Goal: Register for event/course

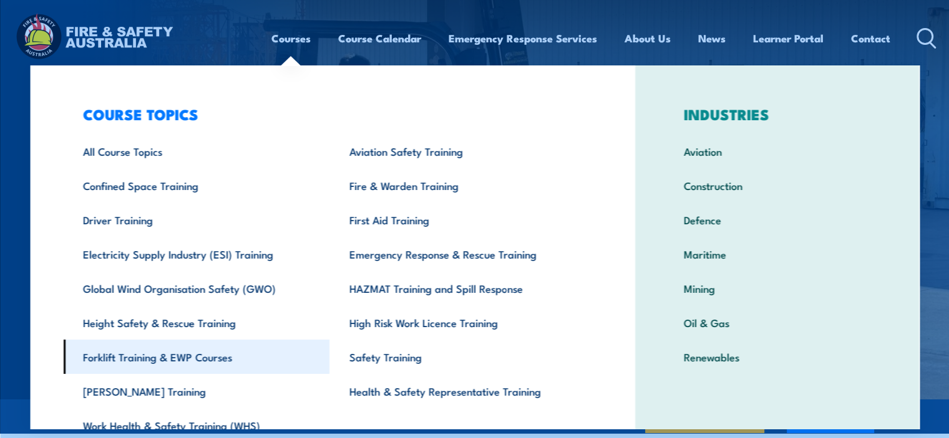
click at [193, 361] on link "Forklift Training & EWP Courses" at bounding box center [196, 357] width 266 height 34
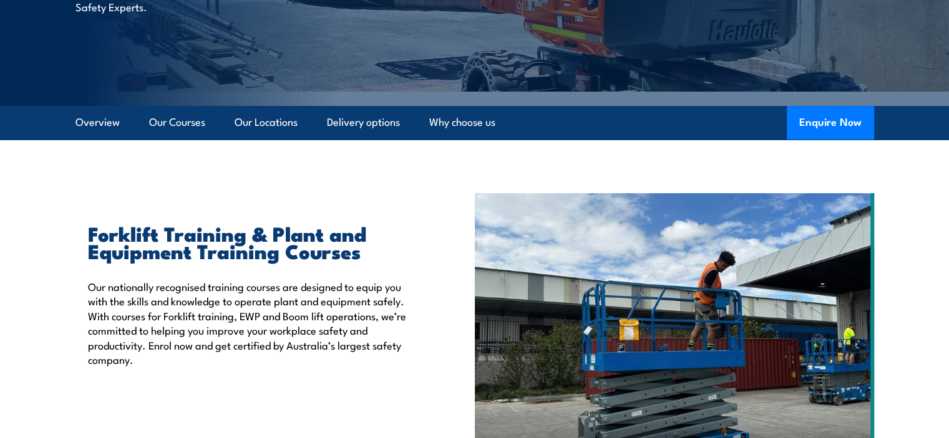
scroll to position [249, 0]
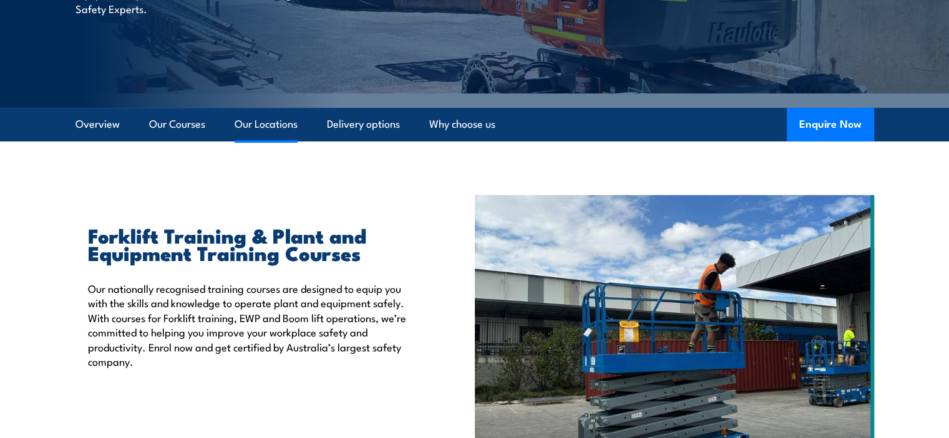
click at [279, 127] on link "Our Locations" at bounding box center [266, 124] width 63 height 33
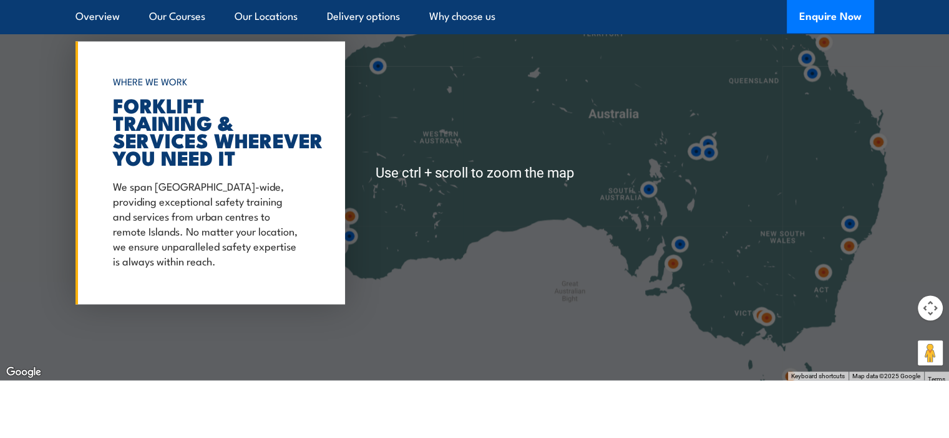
scroll to position [2433, 0]
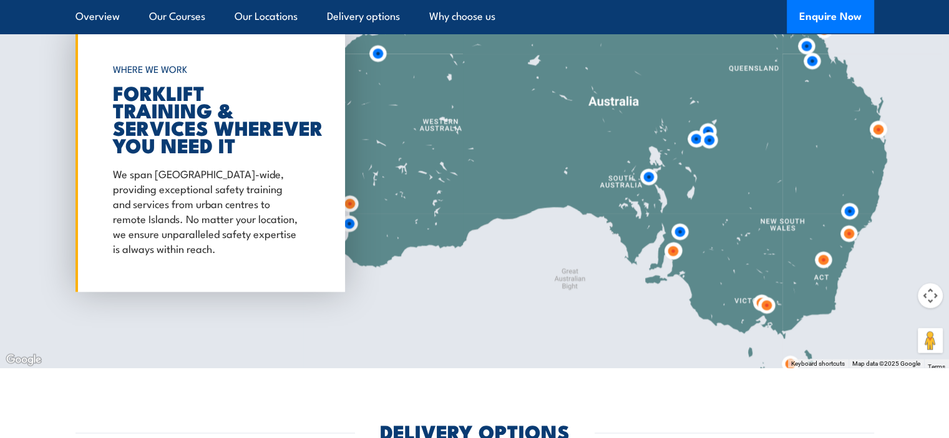
click at [764, 306] on img at bounding box center [766, 305] width 23 height 23
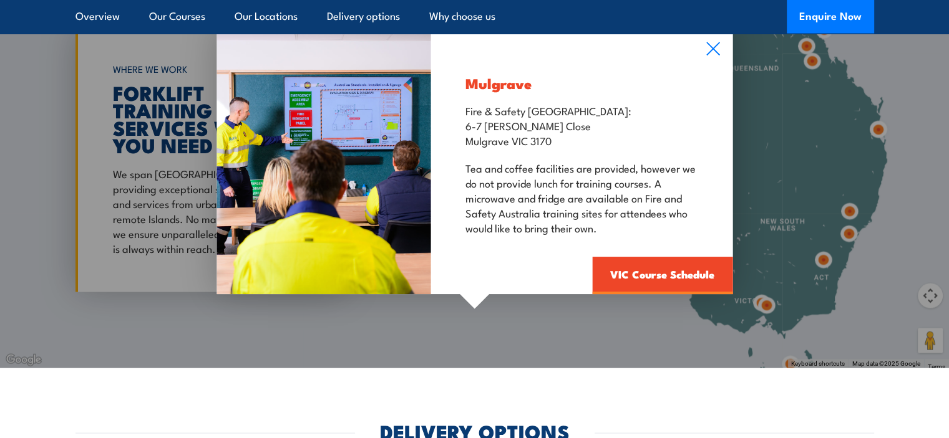
click at [754, 300] on div "Mulgrave Fire & Safety Australia: 6-7 Hartnett Close Mulgrave VIC 3170 Tea and …" at bounding box center [474, 160] width 949 height 415
click at [753, 298] on div "Mulgrave Fire & Safety Australia: 6-7 Hartnett Close Mulgrave VIC 3170 Tea and …" at bounding box center [474, 160] width 949 height 415
click at [755, 301] on div "Mulgrave Fire & Safety Australia: 6-7 Hartnett Close Mulgrave VIC 3170 Tea and …" at bounding box center [474, 160] width 949 height 415
click at [657, 272] on link "VIC Course Schedule" at bounding box center [662, 276] width 140 height 37
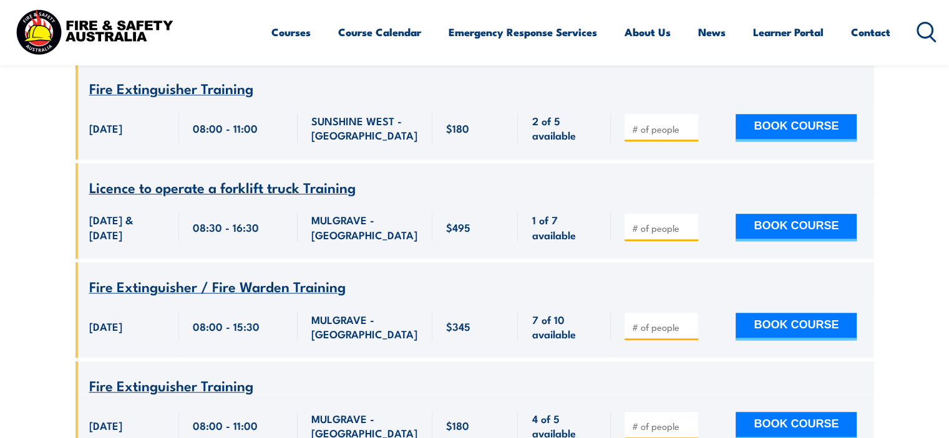
scroll to position [911, 0]
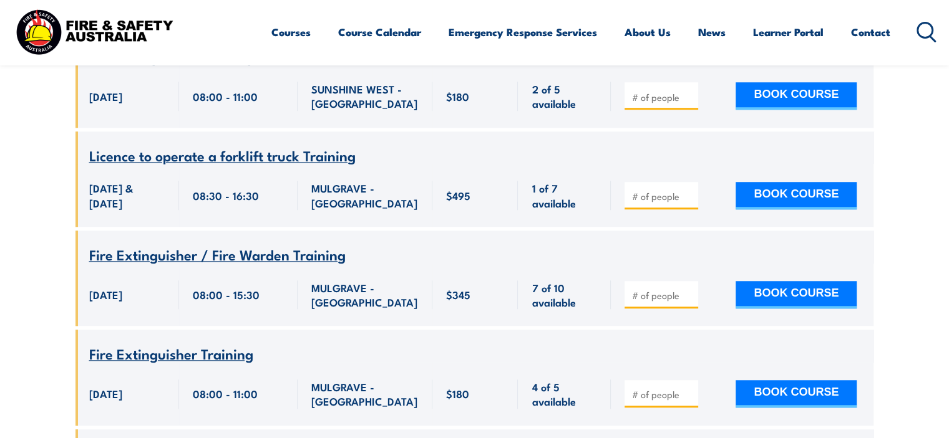
click at [320, 145] on span "Licence to operate a forklift truck Training" at bounding box center [222, 155] width 266 height 21
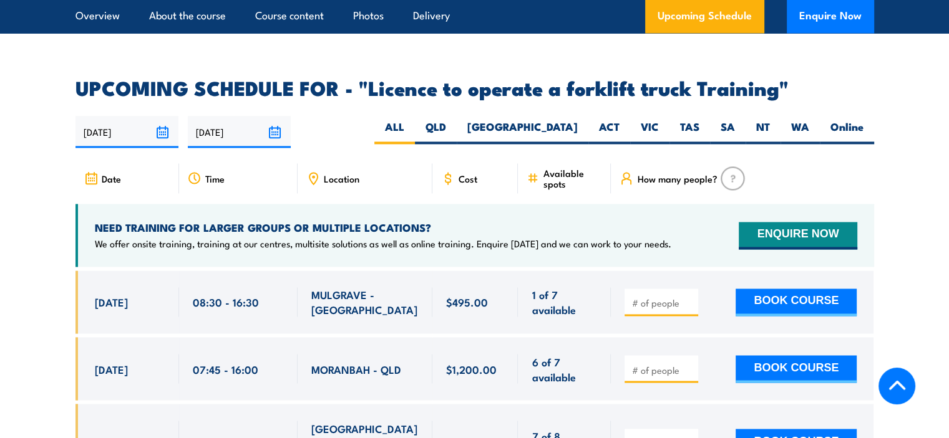
scroll to position [2058, 0]
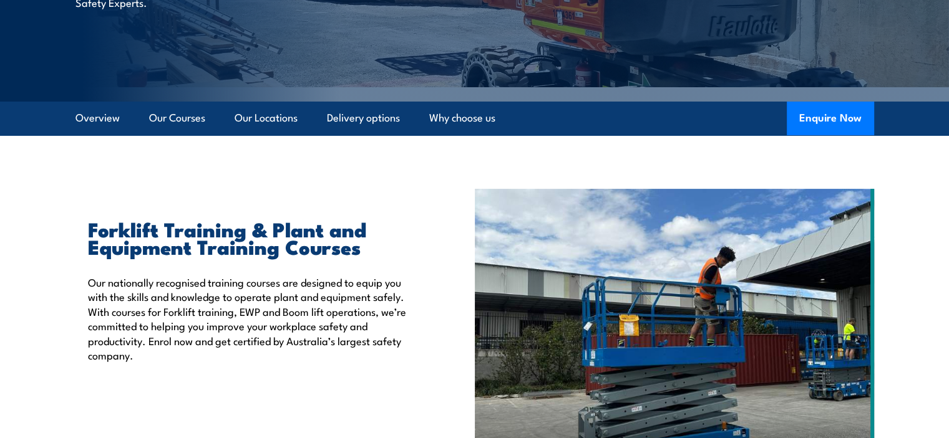
scroll to position [249, 0]
